Goal: Task Accomplishment & Management: Manage account settings

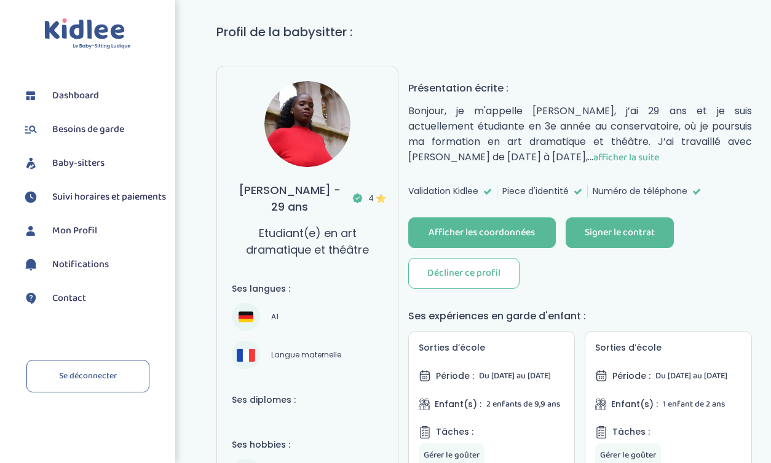
scroll to position [221, 0]
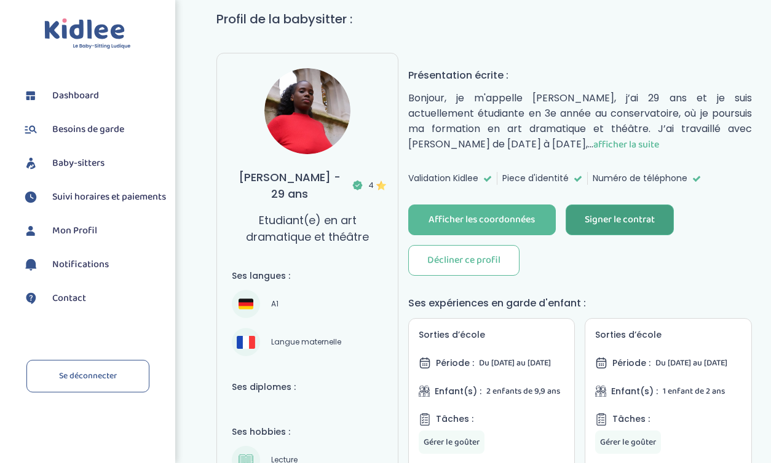
click at [606, 218] on div "Signer le contrat" at bounding box center [620, 220] width 70 height 14
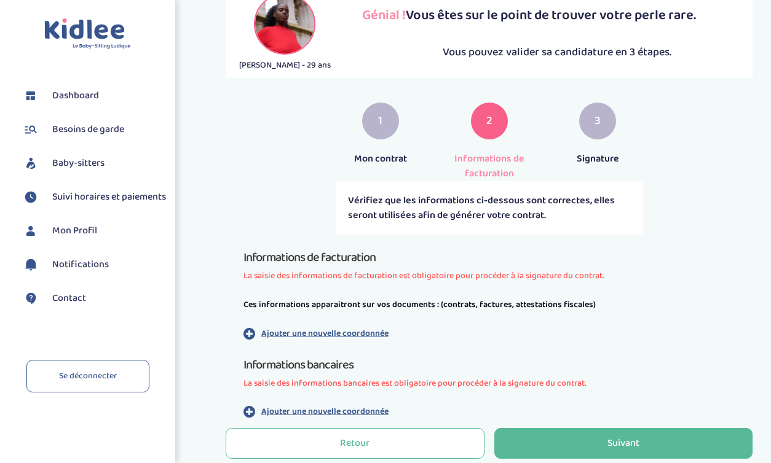
scroll to position [266, 0]
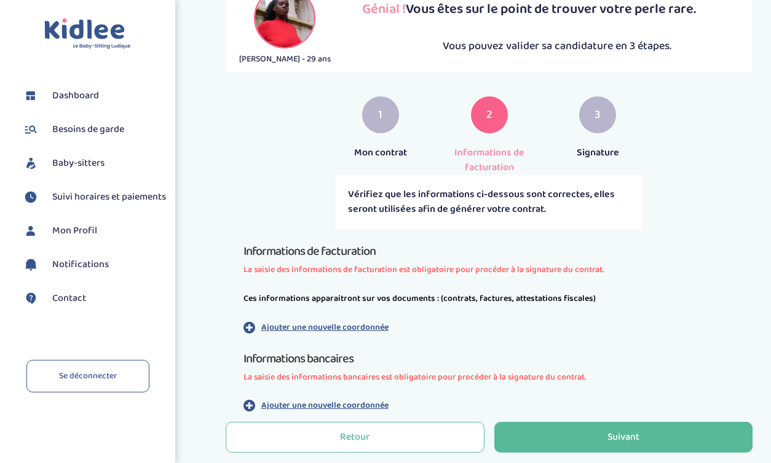
click at [358, 328] on p "Ajouter une nouvelle coordonnée" at bounding box center [324, 327] width 127 height 13
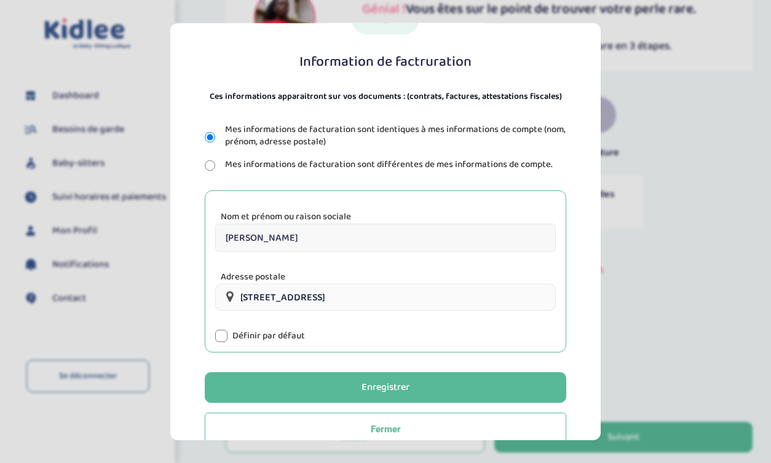
scroll to position [112, 0]
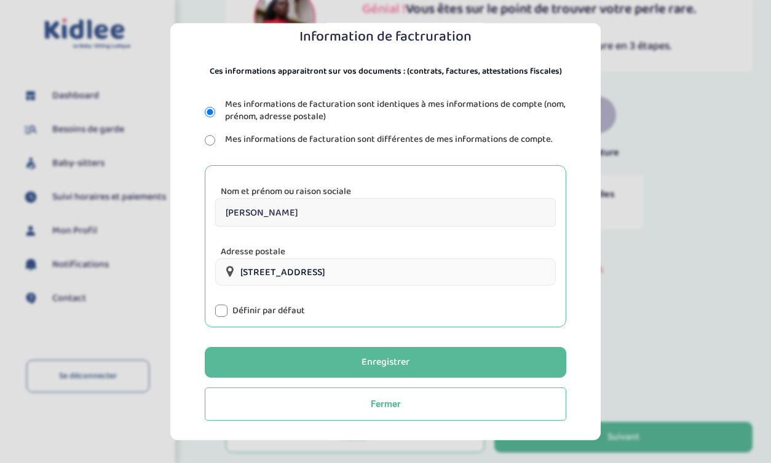
click at [219, 308] on div at bounding box center [221, 311] width 12 height 12
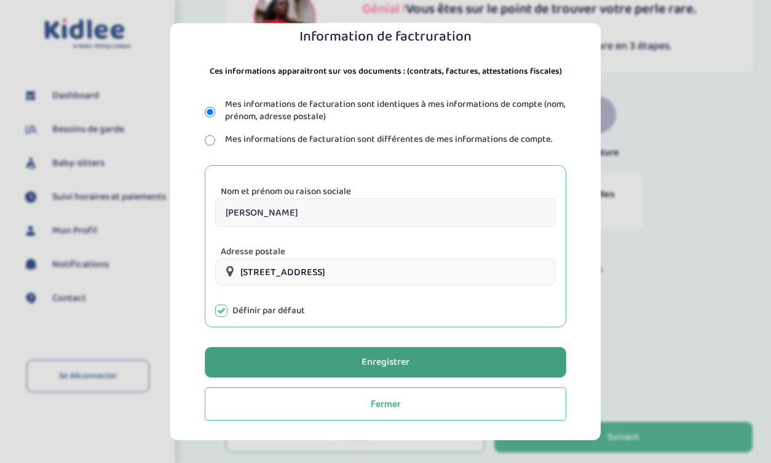
click at [396, 369] on div "Enregistrer" at bounding box center [385, 363] width 48 height 14
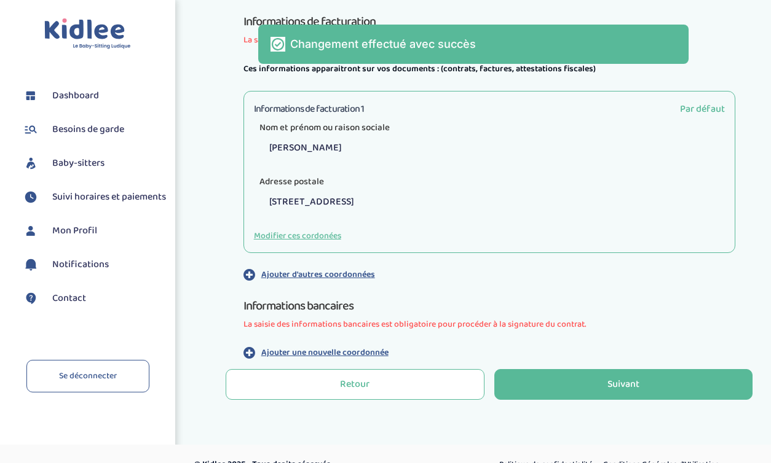
scroll to position [516, 0]
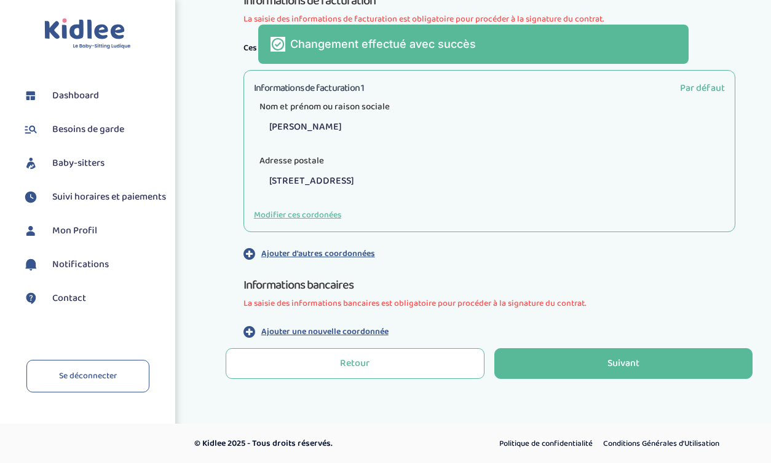
click at [342, 331] on p "Ajouter une nouvelle coordonnée" at bounding box center [324, 332] width 127 height 13
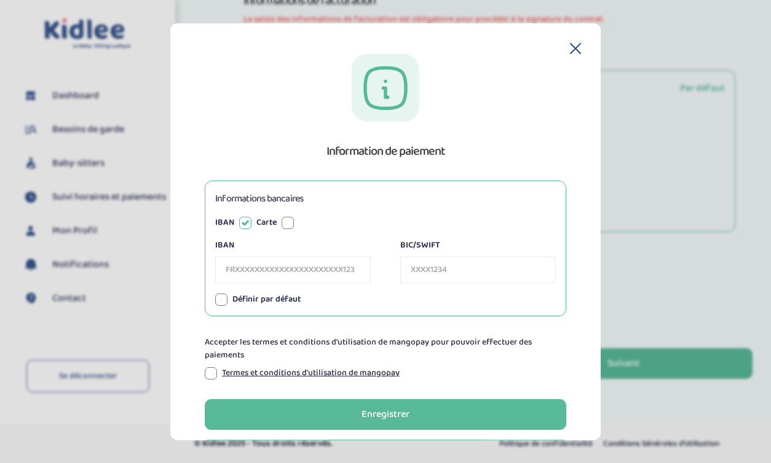
click at [302, 269] on input "IBAN" at bounding box center [293, 270] width 156 height 26
click at [334, 238] on div "Informations bancaires IBAN Carte IBAN BIC/SWIFT Numéro de carte Expire le CVV …" at bounding box center [385, 249] width 361 height 136
click at [315, 259] on input "IBAN" at bounding box center [293, 270] width 156 height 26
paste input "FR18 3000 2092 4300 0000 0075 P63"
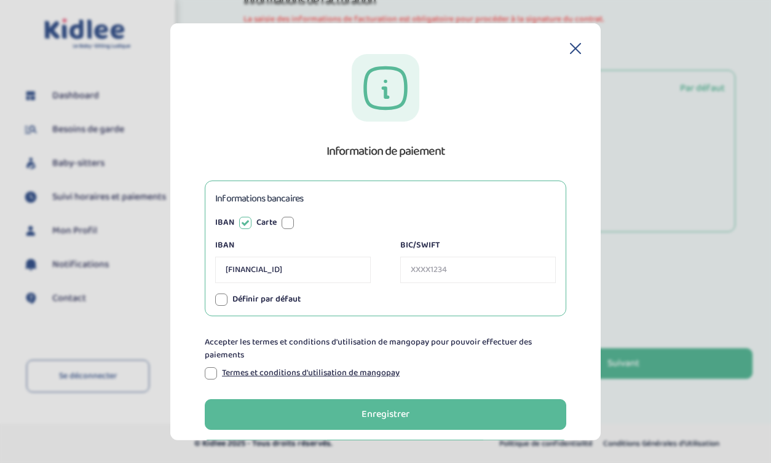
scroll to position [0, 5]
type input "FR1830002092430000000075P63"
click at [425, 268] on input "BIC/SWIFT" at bounding box center [478, 270] width 156 height 26
paste input "CRLYFRPP"
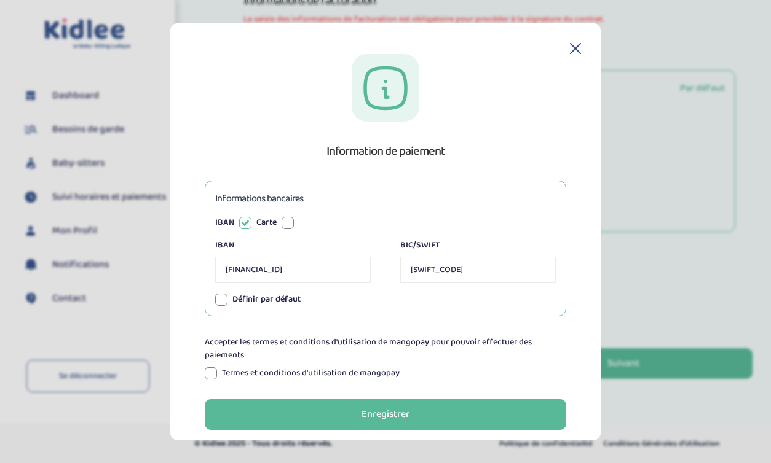
type input "CRLYFRPP"
click at [220, 301] on div at bounding box center [221, 299] width 12 height 12
click at [215, 373] on div at bounding box center [211, 373] width 12 height 12
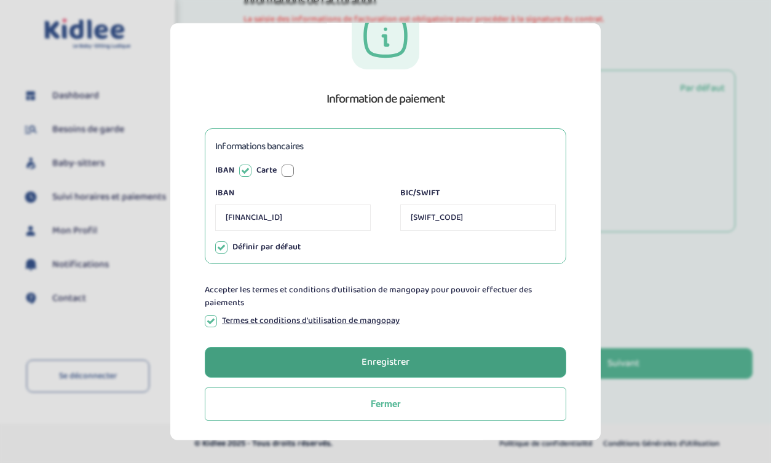
click at [363, 365] on div "Enregistrer" at bounding box center [385, 362] width 48 height 14
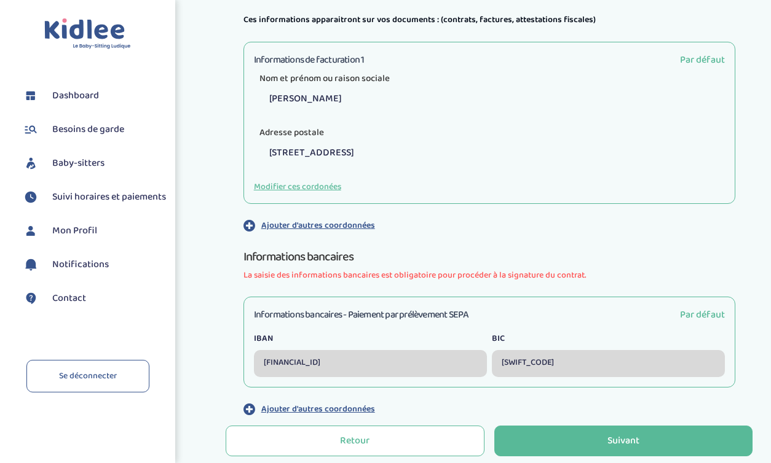
scroll to position [622, 0]
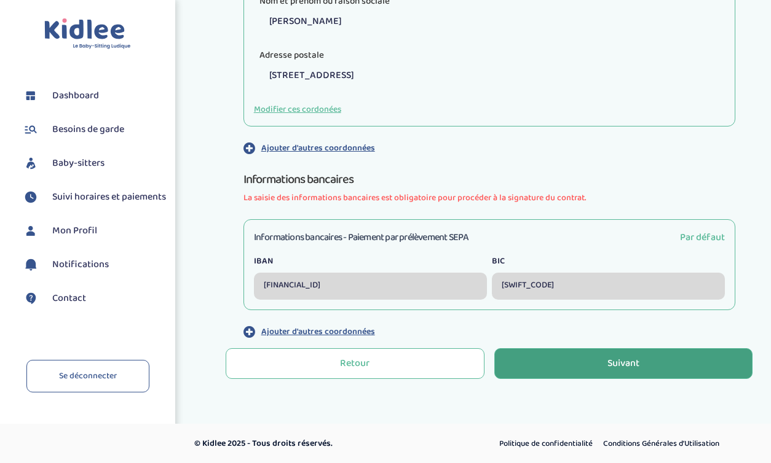
click at [577, 353] on button "Suivant" at bounding box center [623, 364] width 258 height 31
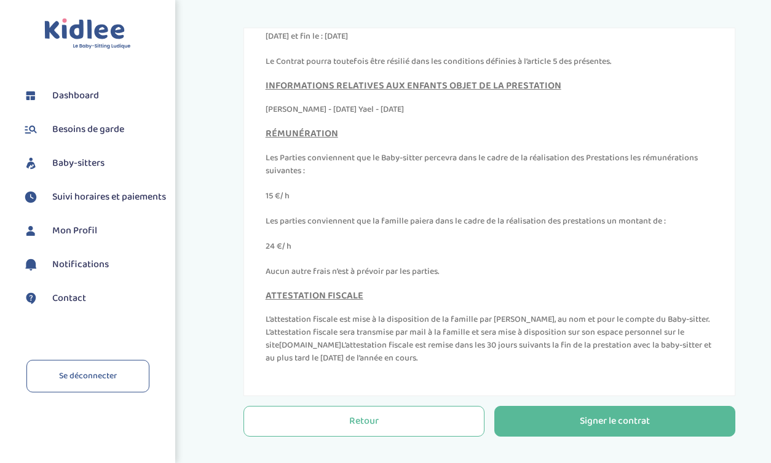
scroll to position [513, 0]
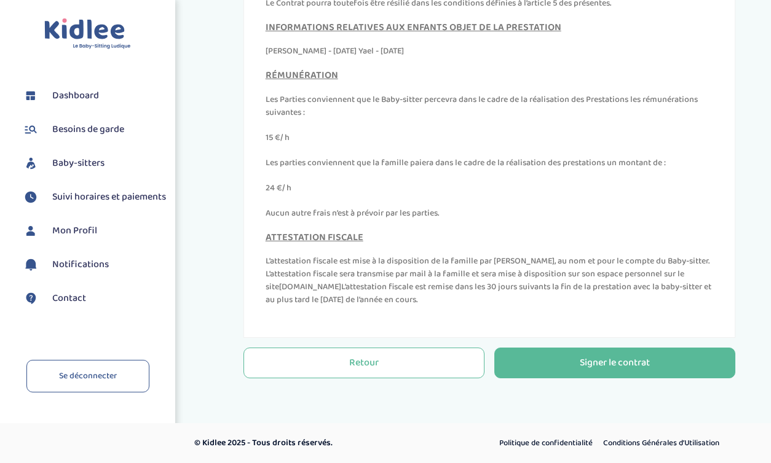
click at [70, 306] on span "Contact" at bounding box center [69, 298] width 34 height 15
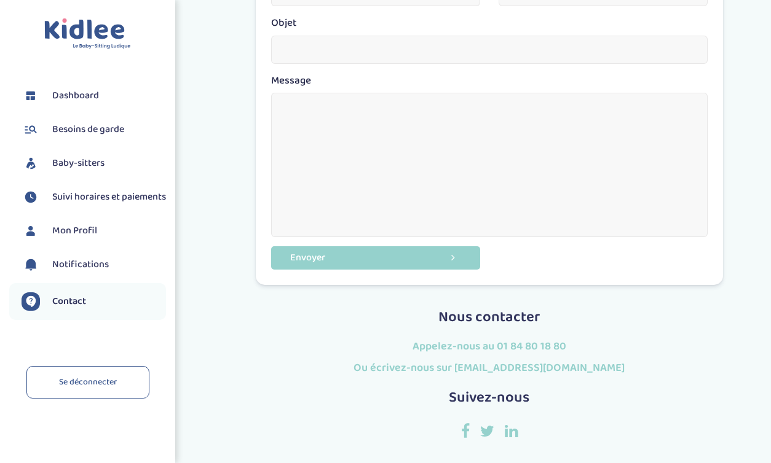
scroll to position [417, 0]
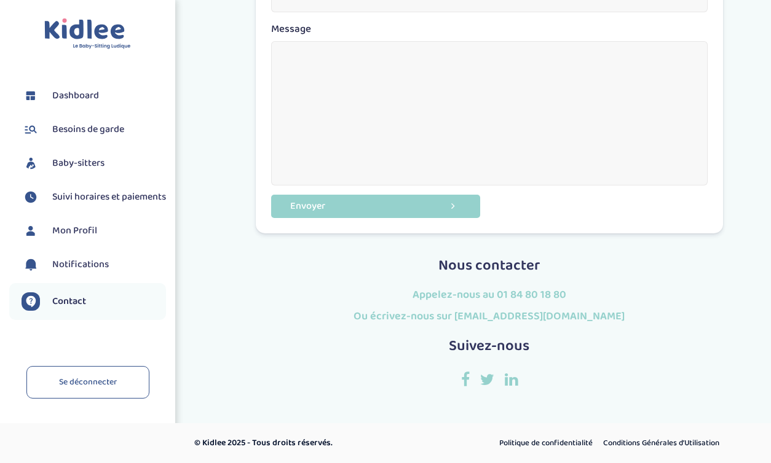
click at [74, 194] on span "Suivi horaires et paiements" at bounding box center [109, 197] width 114 height 15
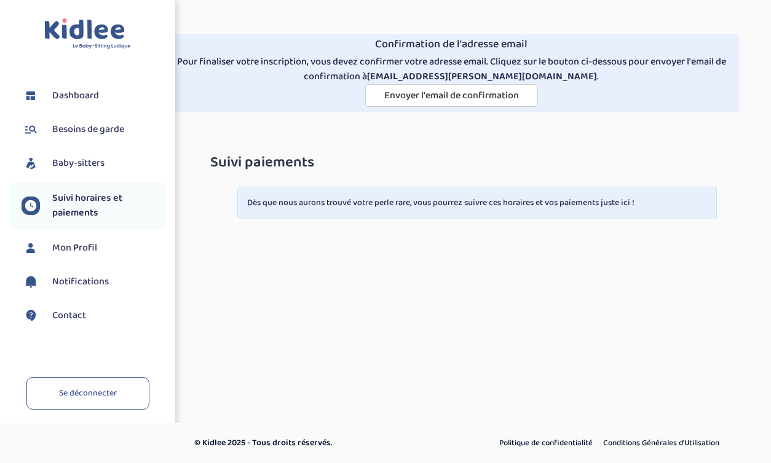
click at [75, 97] on span "Dashboard" at bounding box center [75, 96] width 47 height 15
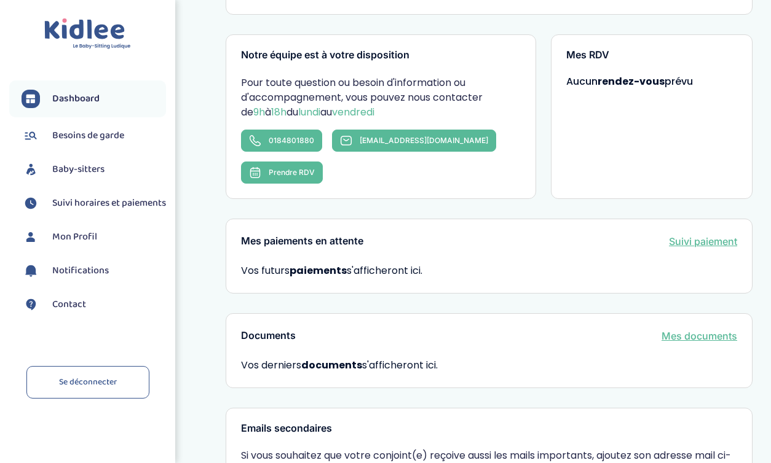
scroll to position [286, 0]
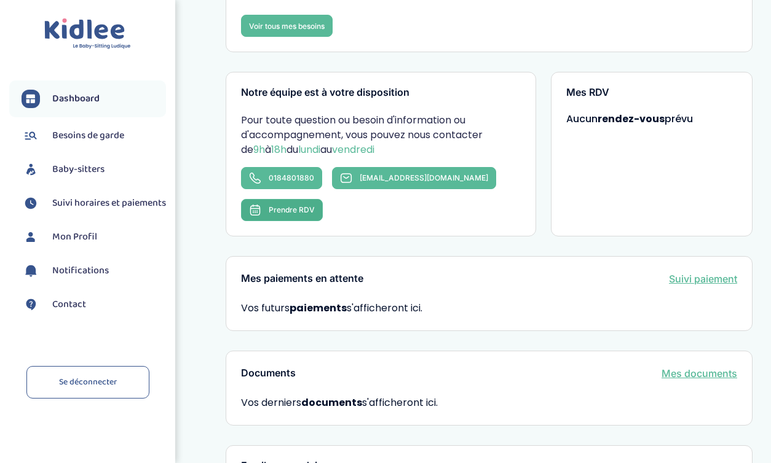
click at [323, 199] on button "Prendre RDV" at bounding box center [282, 210] width 82 height 22
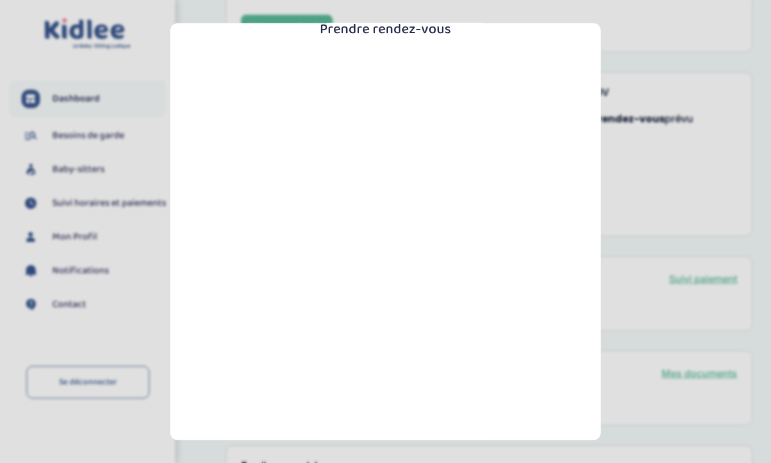
scroll to position [208, 0]
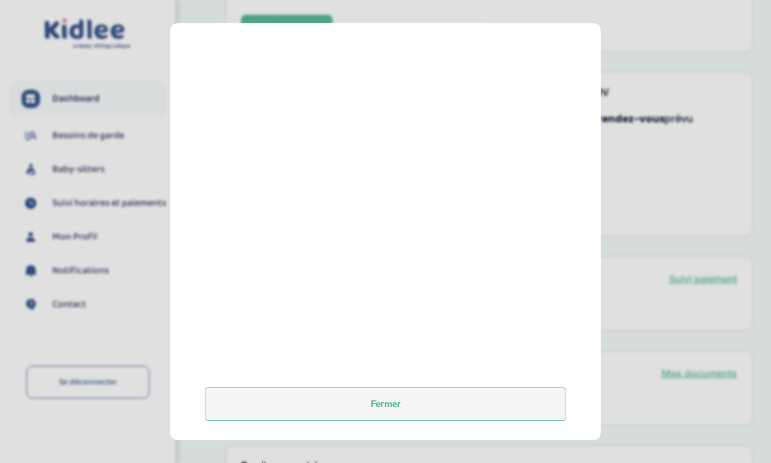
click at [390, 396] on button "Fermer" at bounding box center [385, 404] width 361 height 33
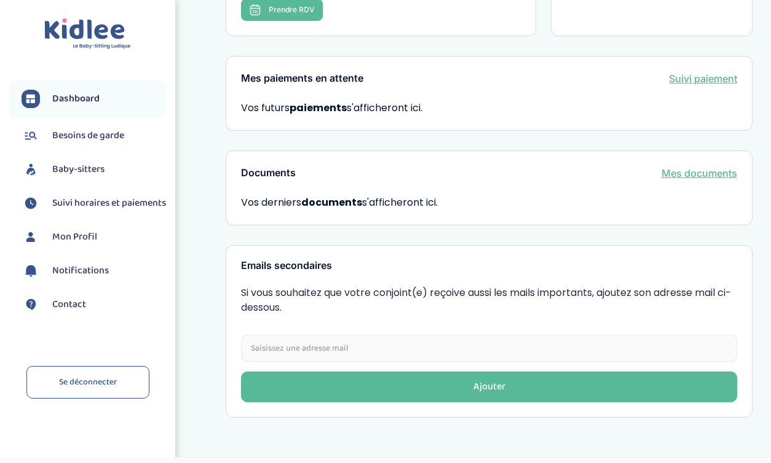
scroll to position [489, 0]
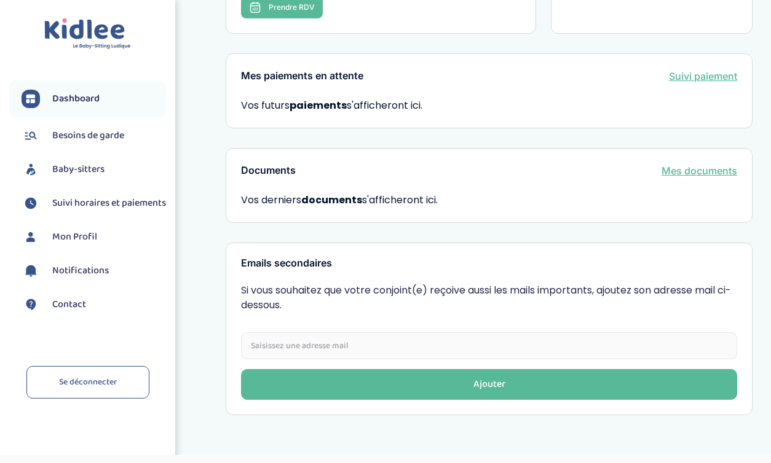
click at [71, 245] on span "Mon Profil" at bounding box center [74, 237] width 45 height 15
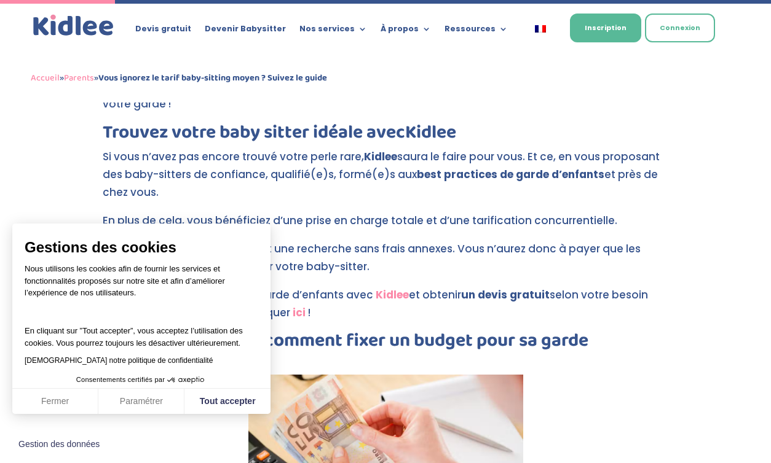
scroll to position [478, 0]
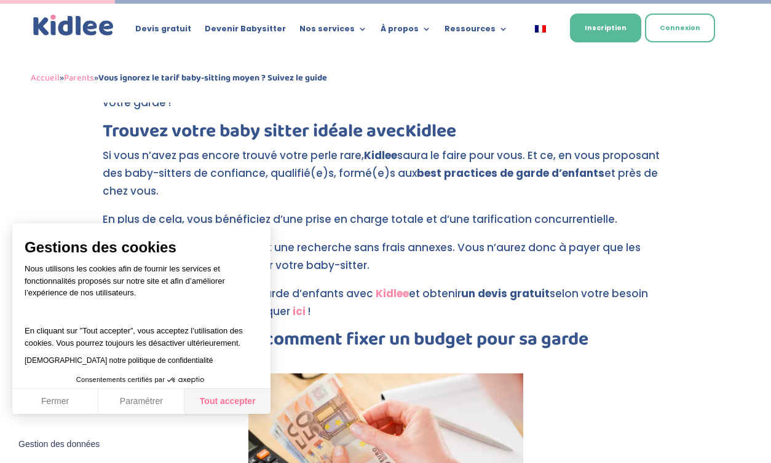
click at [216, 404] on button "Tout accepter" at bounding box center [227, 402] width 86 height 26
checkbox input "true"
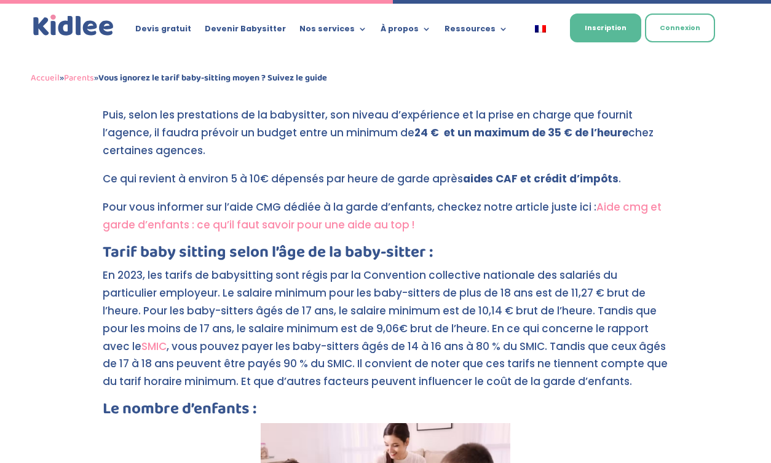
scroll to position [1636, 0]
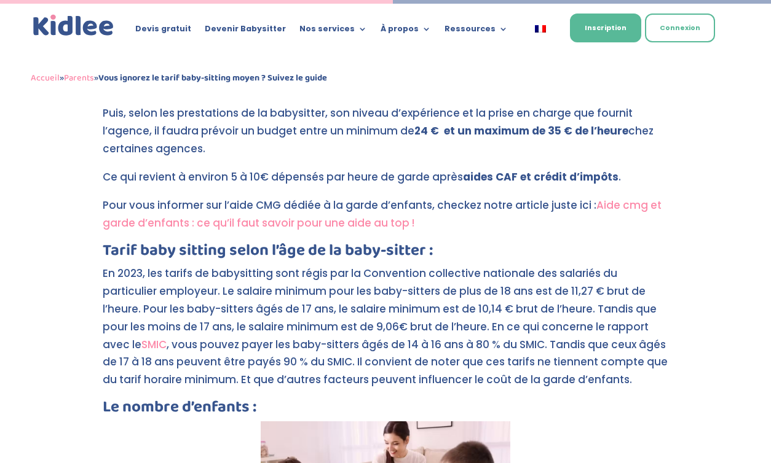
click at [333, 198] on link "Aide cmg et garde d’enfants : ce qu’il faut savoir pour une aide au top !" at bounding box center [382, 214] width 559 height 33
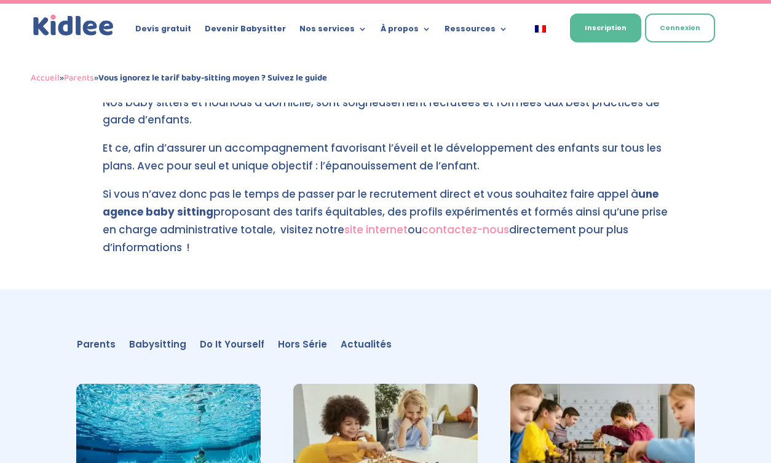
scroll to position [3288, 0]
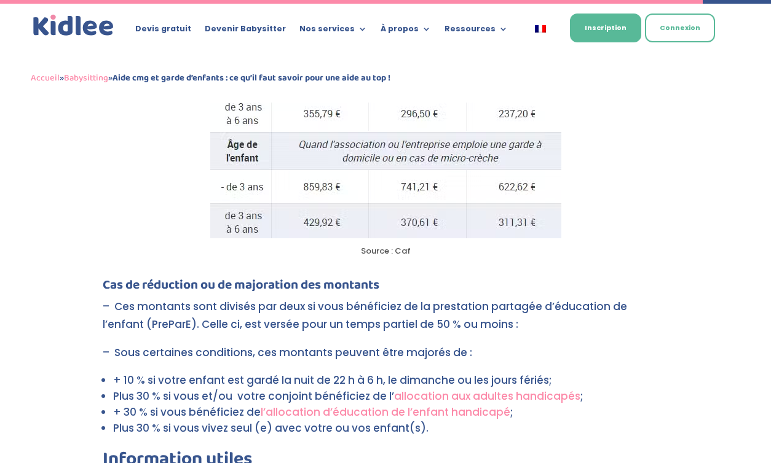
scroll to position [2744, 0]
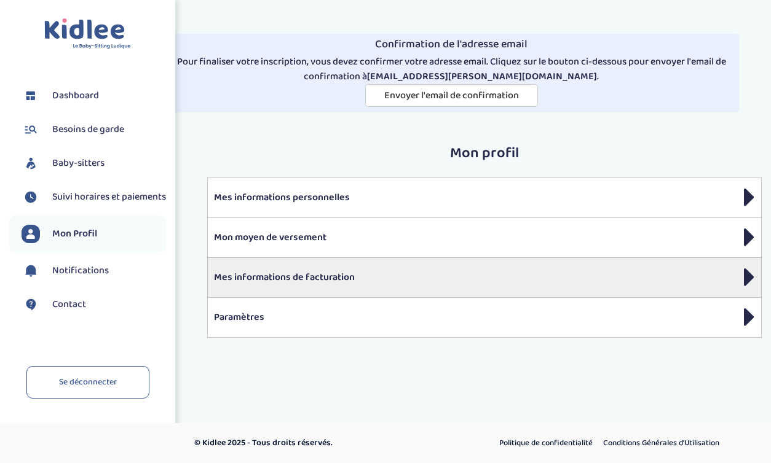
click at [353, 282] on p "Mes informations de facturation" at bounding box center [484, 277] width 541 height 15
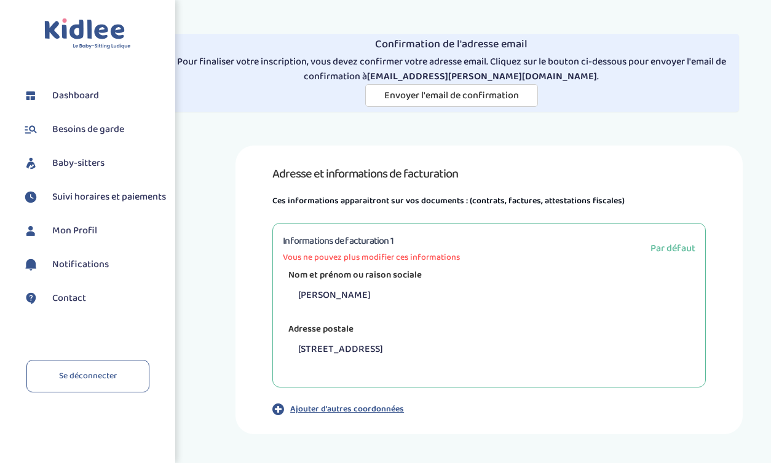
scroll to position [41, 0]
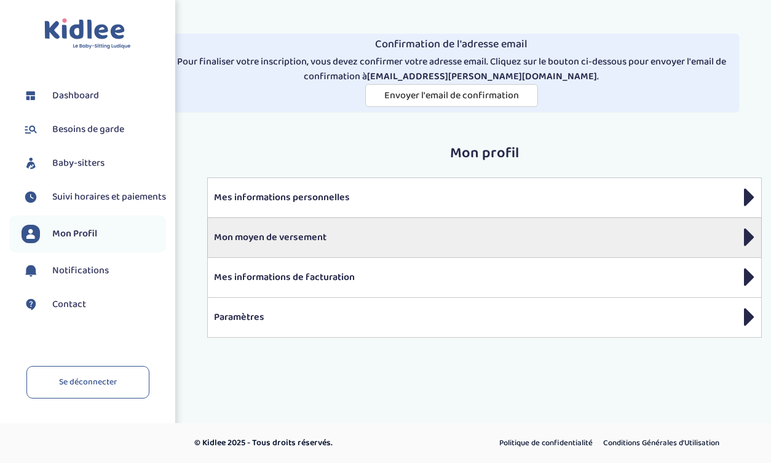
click at [304, 246] on div "Mon moyen de versement" at bounding box center [484, 238] width 554 height 40
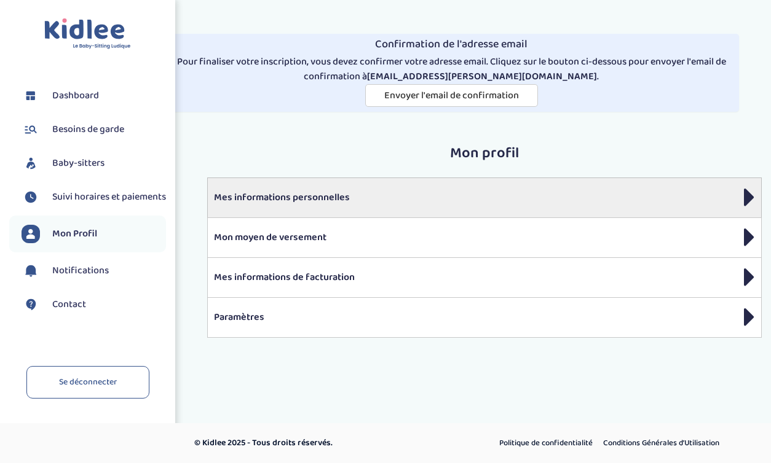
click at [301, 196] on p "Mes informations personnelles" at bounding box center [484, 198] width 541 height 15
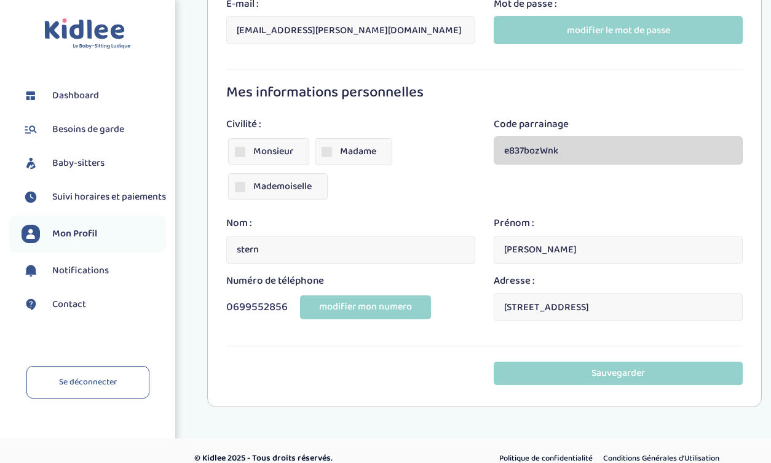
scroll to position [281, 0]
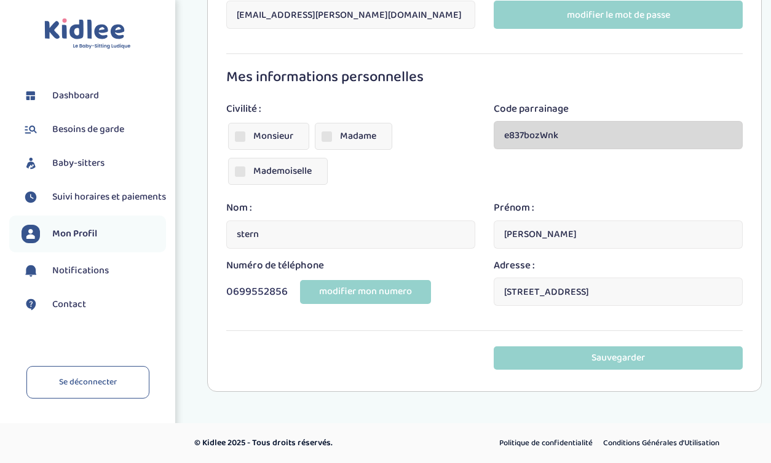
click at [93, 162] on span "Baby-sitters" at bounding box center [78, 163] width 52 height 15
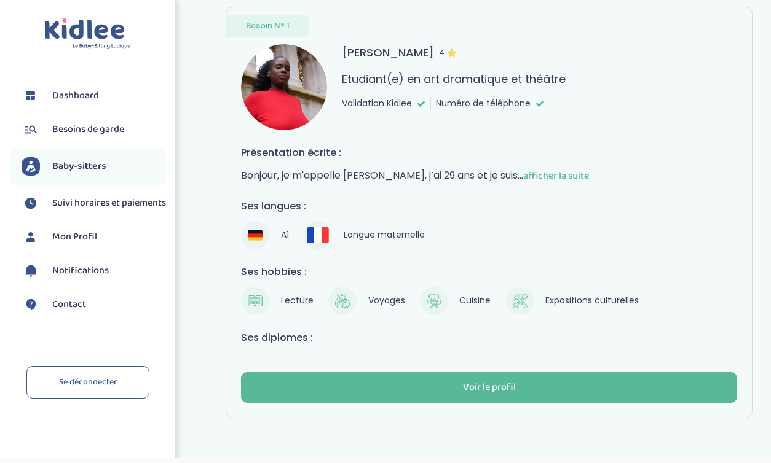
scroll to position [232, 0]
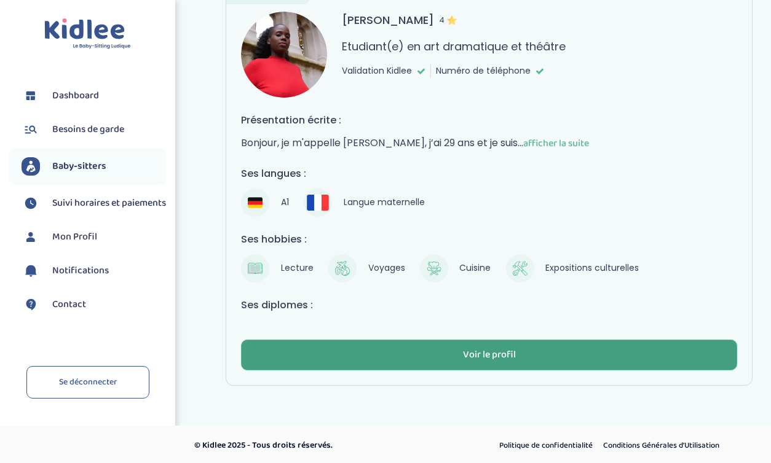
click at [493, 355] on div "Voir le profil" at bounding box center [489, 356] width 53 height 14
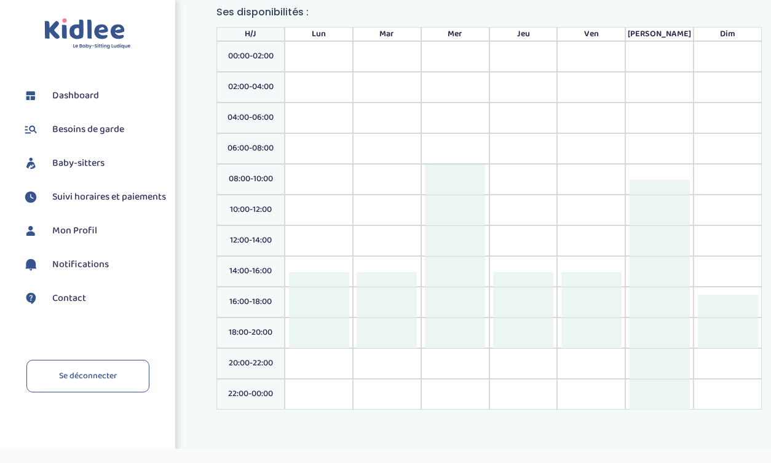
scroll to position [1634, 0]
